Goal: Transaction & Acquisition: Purchase product/service

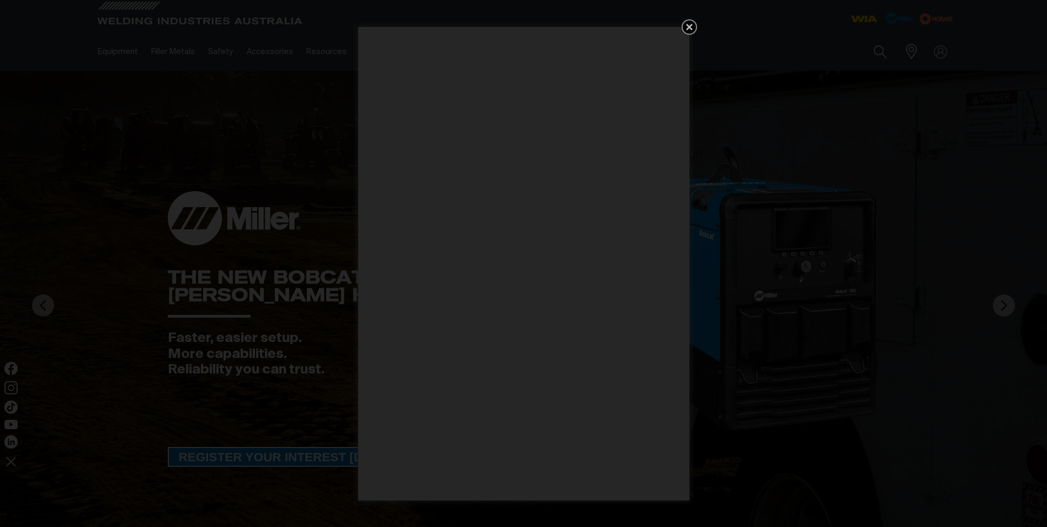
click at [687, 29] on icon "Get 5 WIA Welding Guides Free!" at bounding box center [689, 27] width 7 height 7
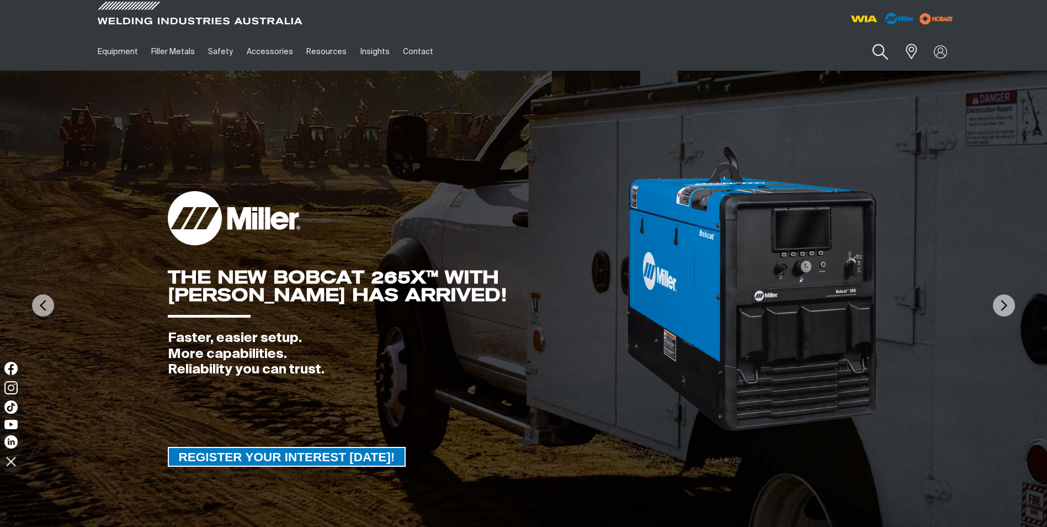
click at [878, 52] on button "Search products" at bounding box center [880, 51] width 45 height 31
click at [770, 50] on input "Search" at bounding box center [813, 51] width 170 height 25
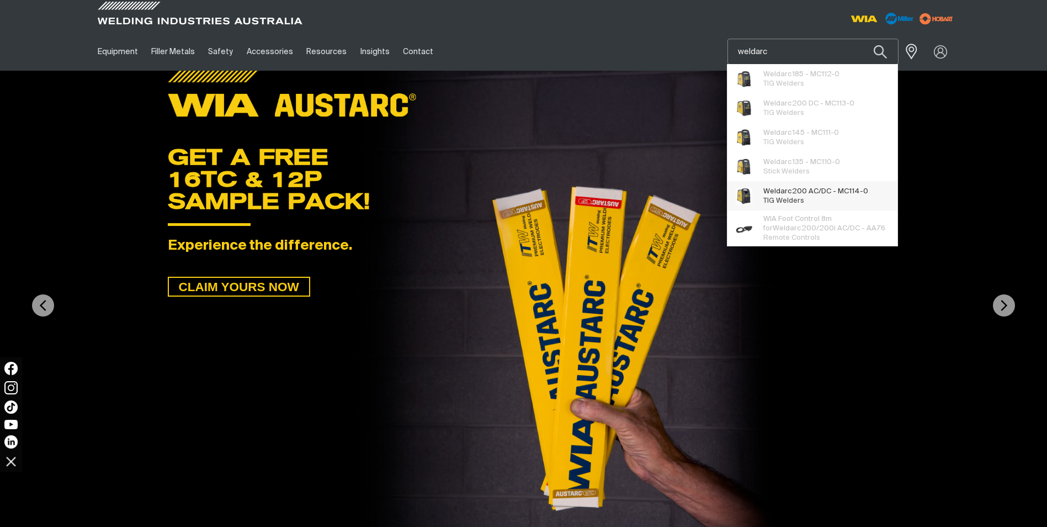
type input "weldarc"
click at [804, 189] on span "Weldarc 200 AC/DC - MC114-0" at bounding box center [816, 191] width 105 height 9
